Goal: Task Accomplishment & Management: Manage account settings

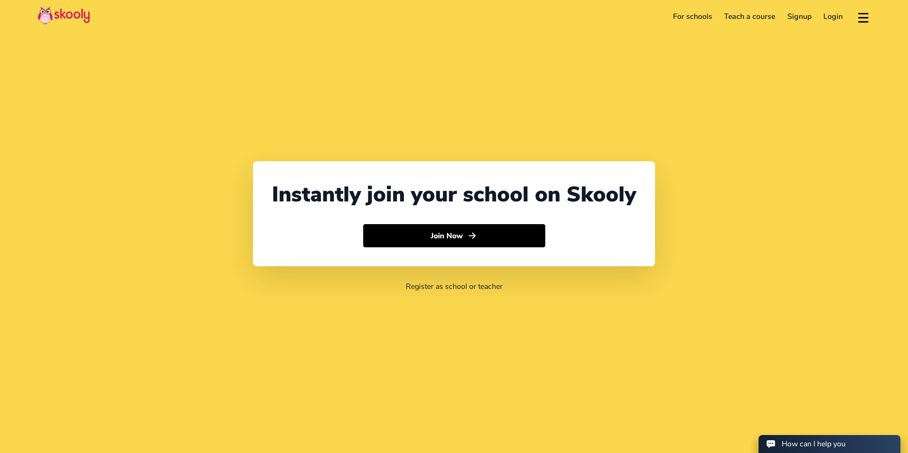
select select "65"
select select "[GEOGRAPHIC_DATA]"
select select "[GEOGRAPHIC_DATA]/[GEOGRAPHIC_DATA]"
click at [849, 17] on div "Download app Contact support English" at bounding box center [859, 17] width 21 height 16
click at [840, 14] on link "Login" at bounding box center [833, 16] width 32 height 15
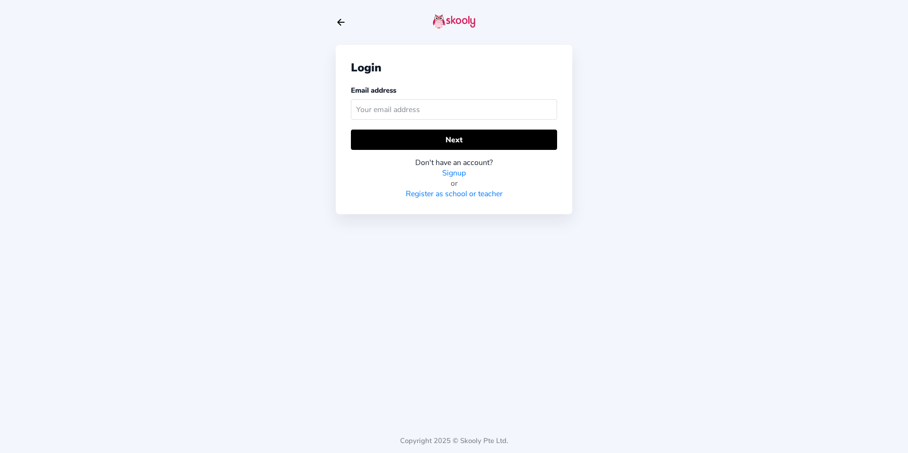
click at [484, 110] on input "text" at bounding box center [454, 109] width 206 height 20
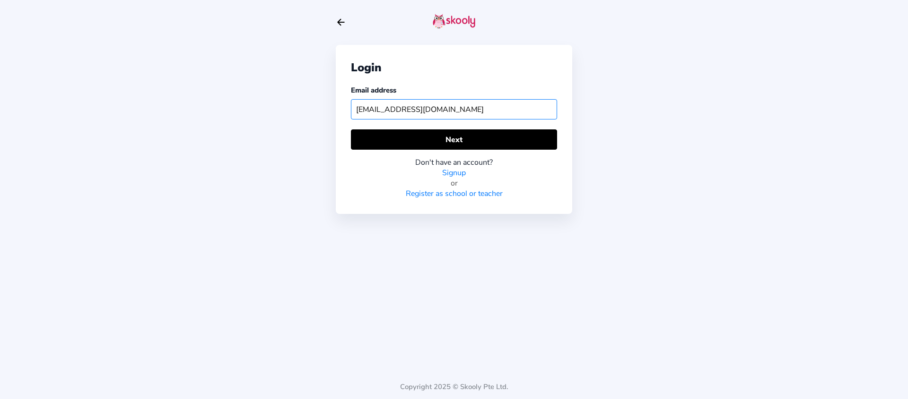
type input "[EMAIL_ADDRESS][DOMAIN_NAME]"
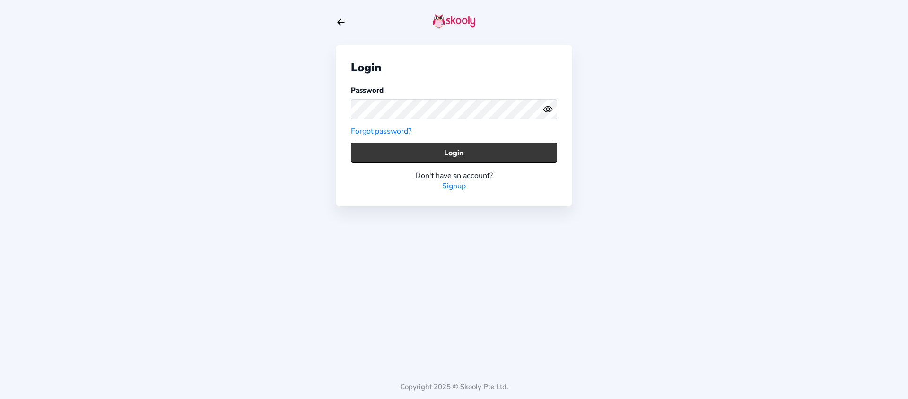
click at [448, 152] on button "Login" at bounding box center [454, 153] width 206 height 20
